Goal: Browse casually

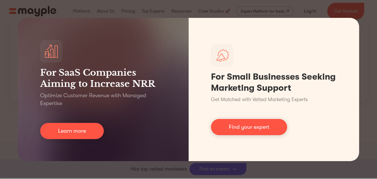
scroll to position [698, 0]
click at [6, 70] on div "For SaaS Companies Aiming to Increase NRR Optimize Customer Revenue with Manage…" at bounding box center [188, 89] width 377 height 179
click at [371, 35] on div "For SaaS Companies Aiming to Increase NRR Optimize Customer Revenue with Manage…" at bounding box center [188, 89] width 377 height 179
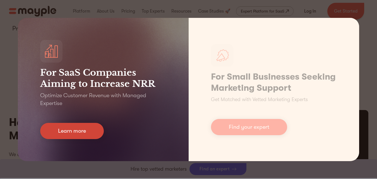
click at [84, 130] on link "Learn more" at bounding box center [72, 131] width 64 height 16
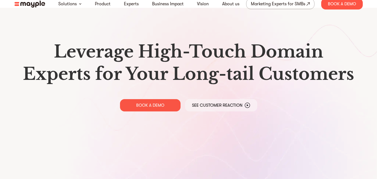
click at [36, 3] on img at bounding box center [30, 4] width 31 height 7
click at [39, 2] on img at bounding box center [30, 4] width 31 height 7
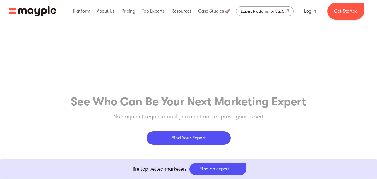
scroll to position [2346, 0]
